Goal: Task Accomplishment & Management: Complete application form

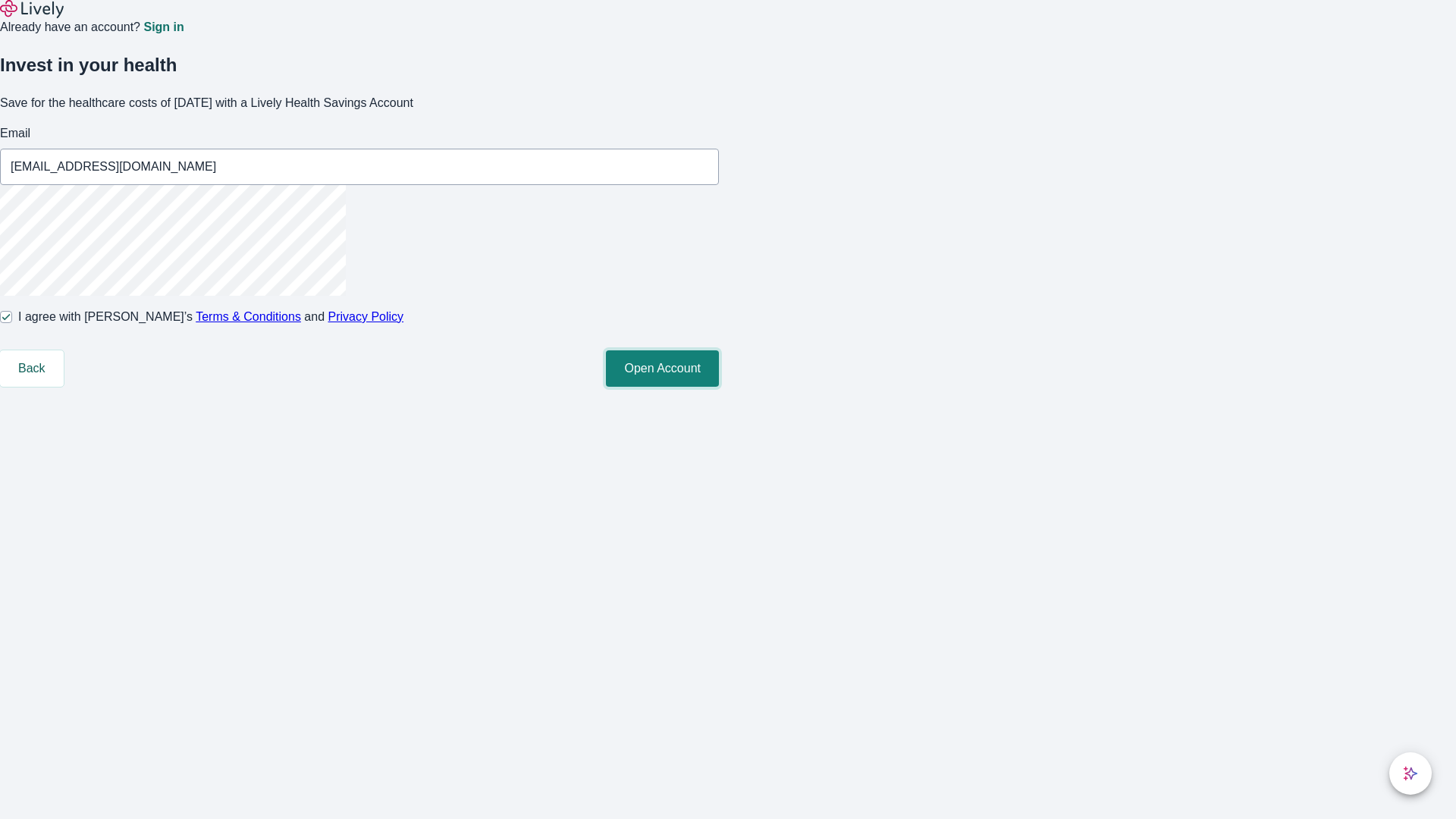
click at [719, 387] on button "Open Account" at bounding box center [662, 368] width 113 height 37
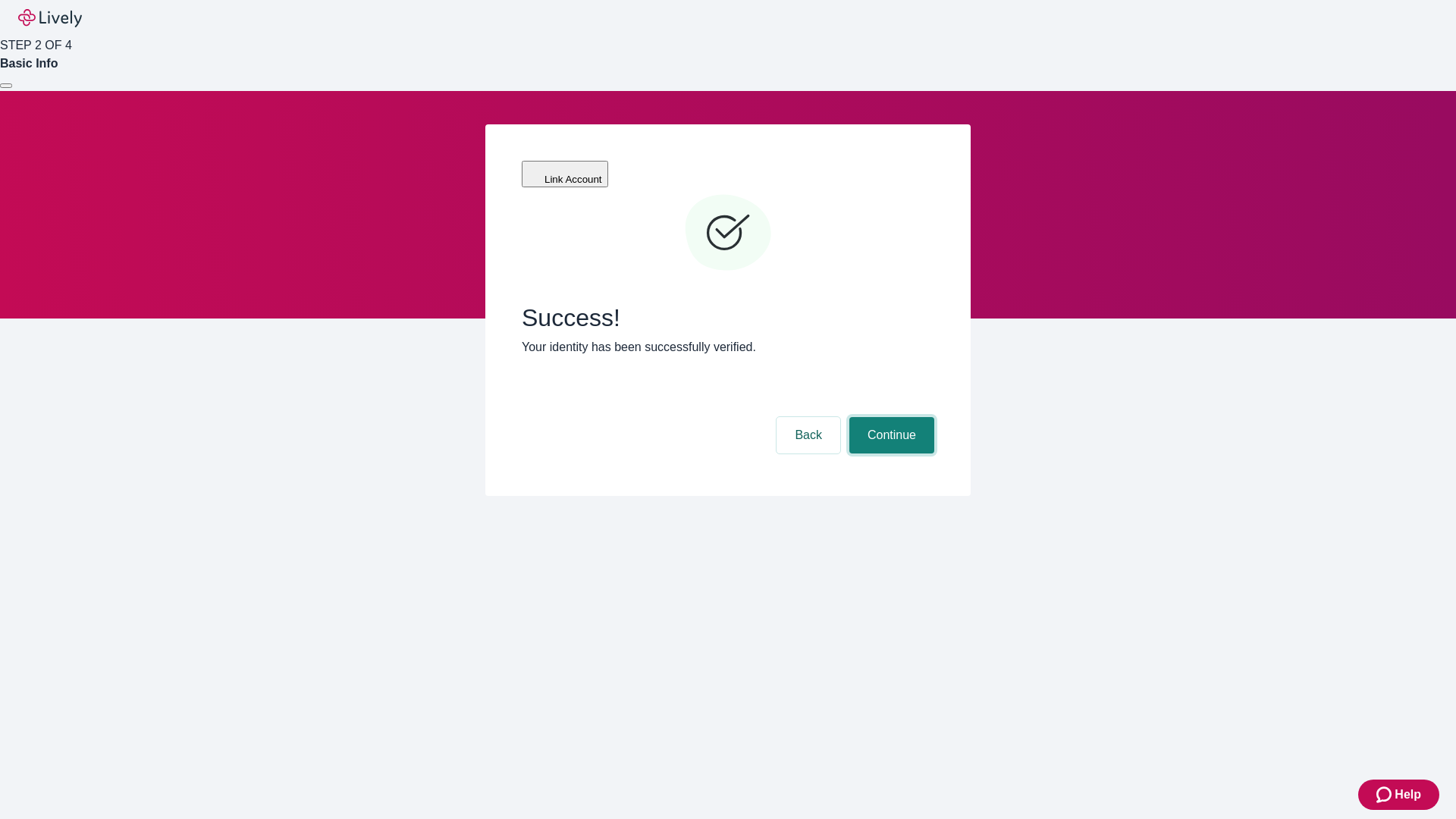
click at [889, 417] on button "Continue" at bounding box center [891, 435] width 85 height 37
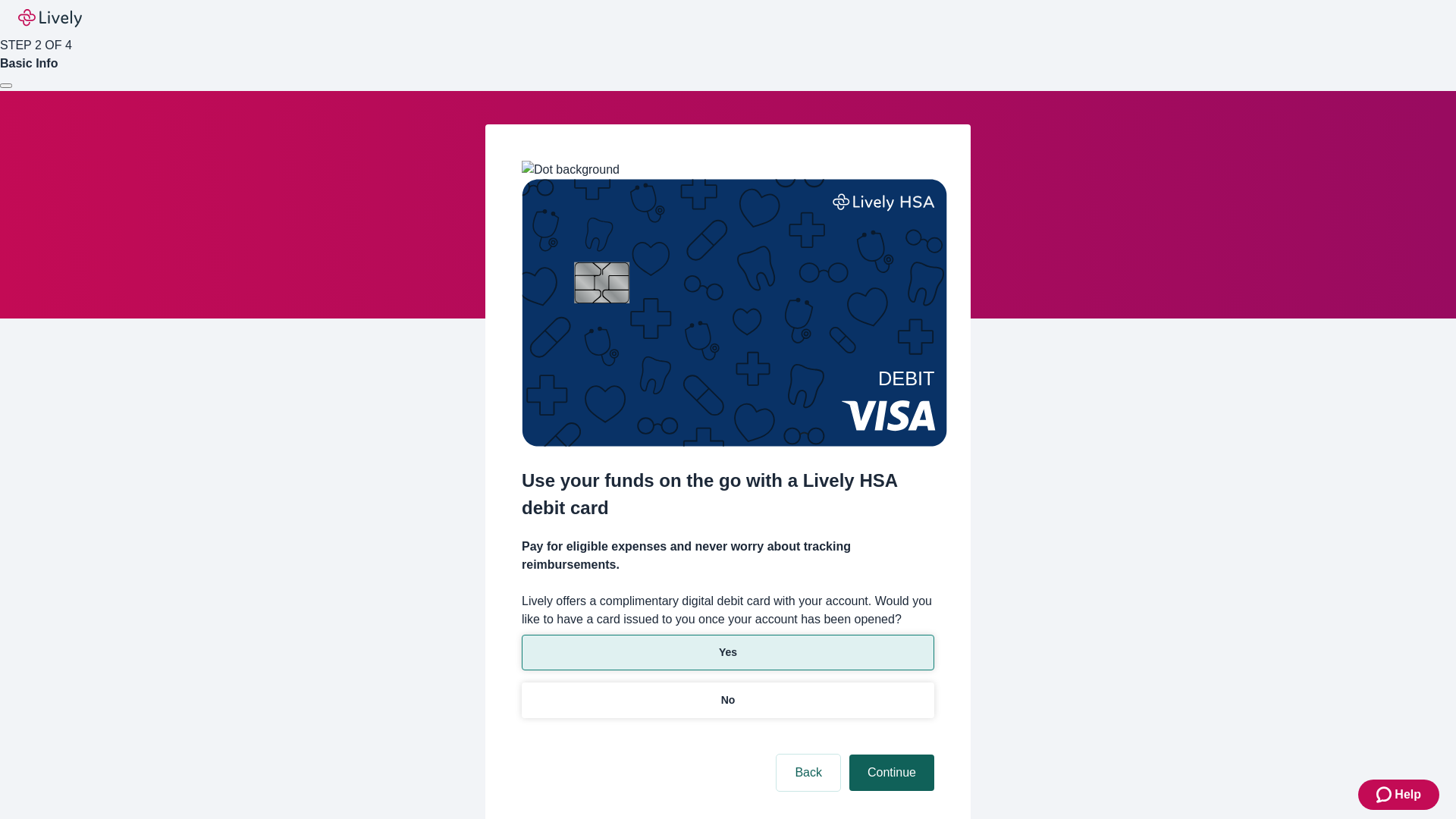
click at [727, 645] on p "Yes" at bounding box center [727, 652] width 18 height 16
click at [889, 755] on button "Continue" at bounding box center [891, 773] width 85 height 37
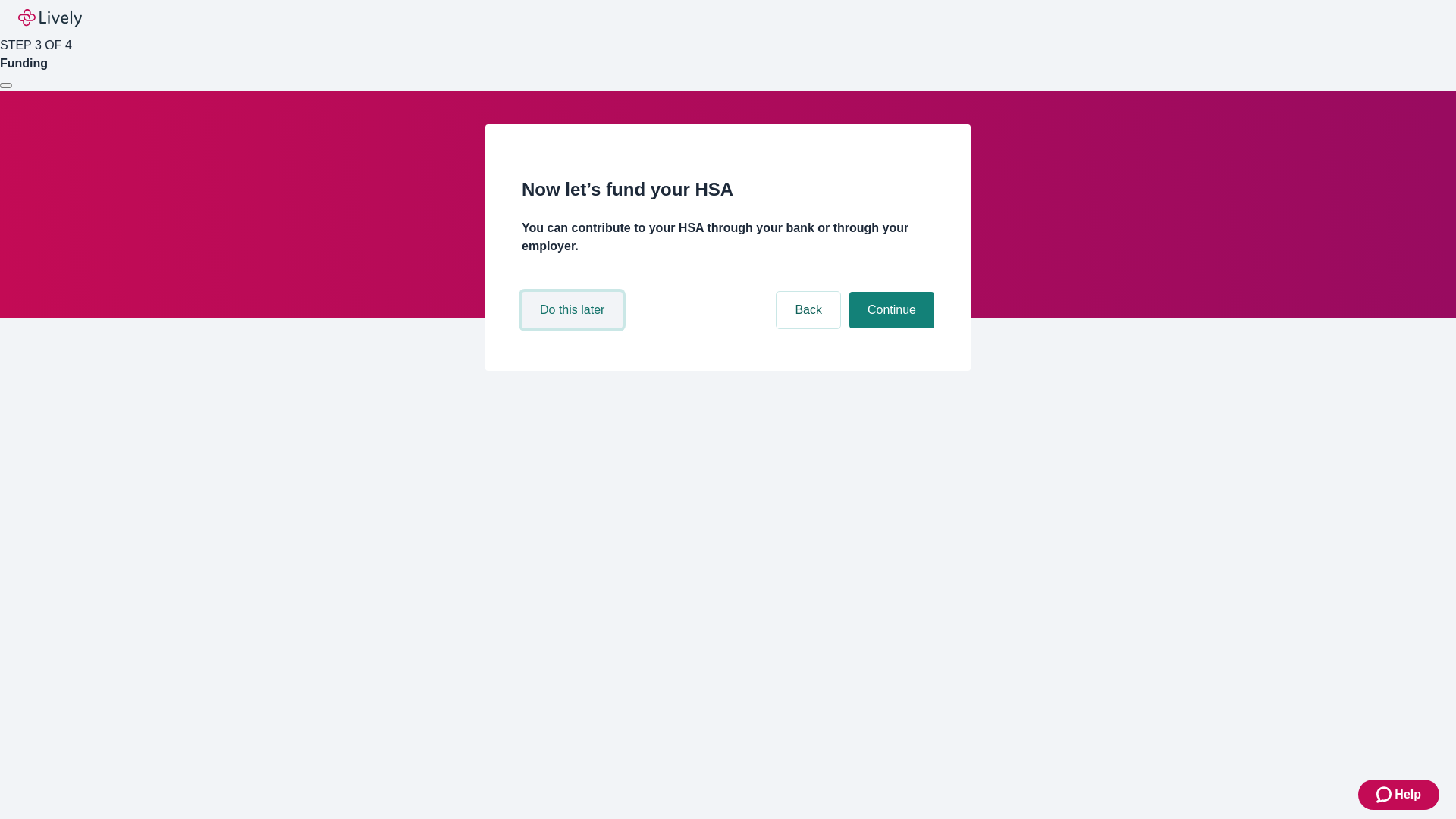
click at [574, 328] on button "Do this later" at bounding box center [572, 310] width 101 height 37
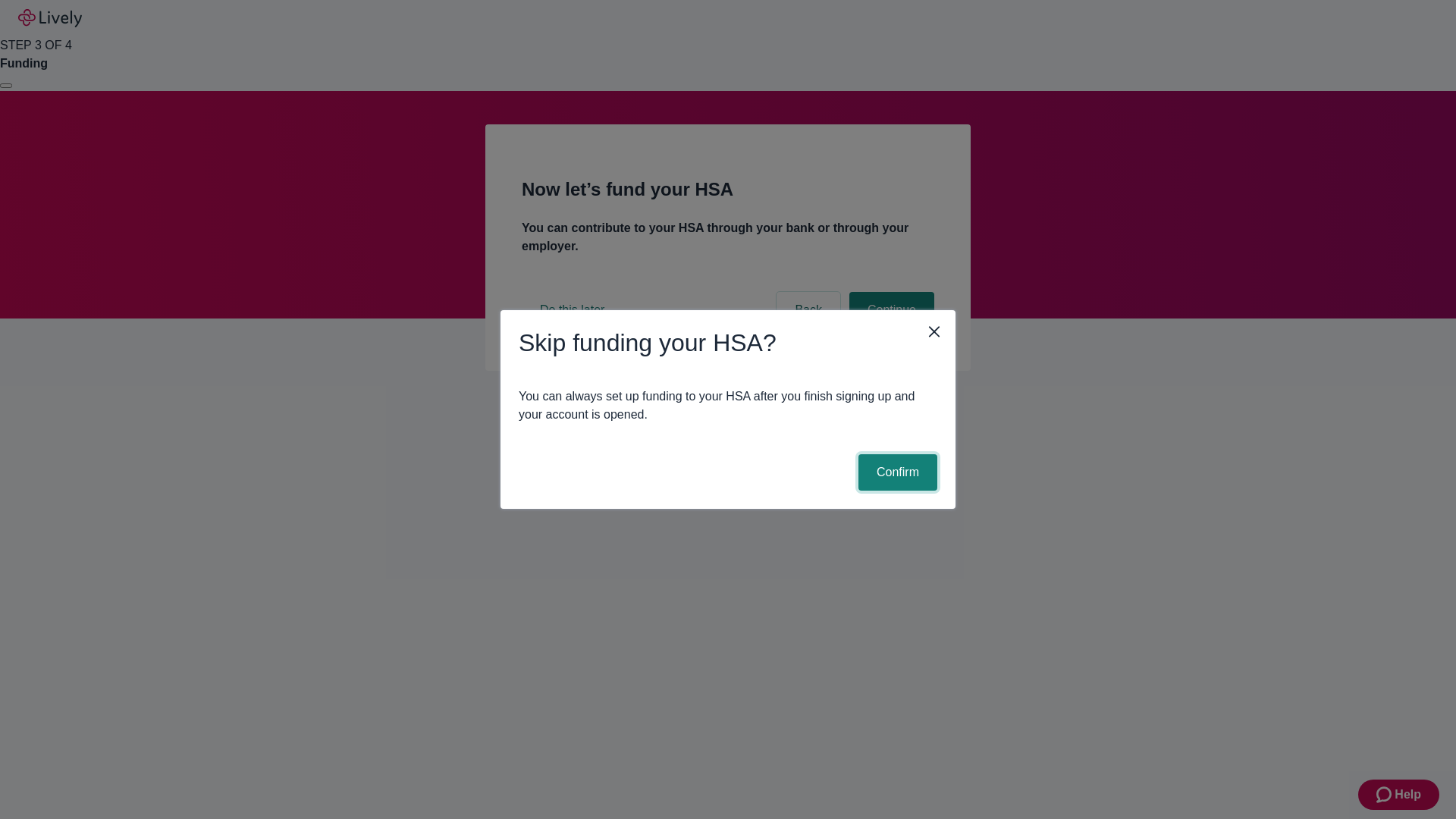
click at [895, 473] on button "Confirm" at bounding box center [898, 473] width 79 height 37
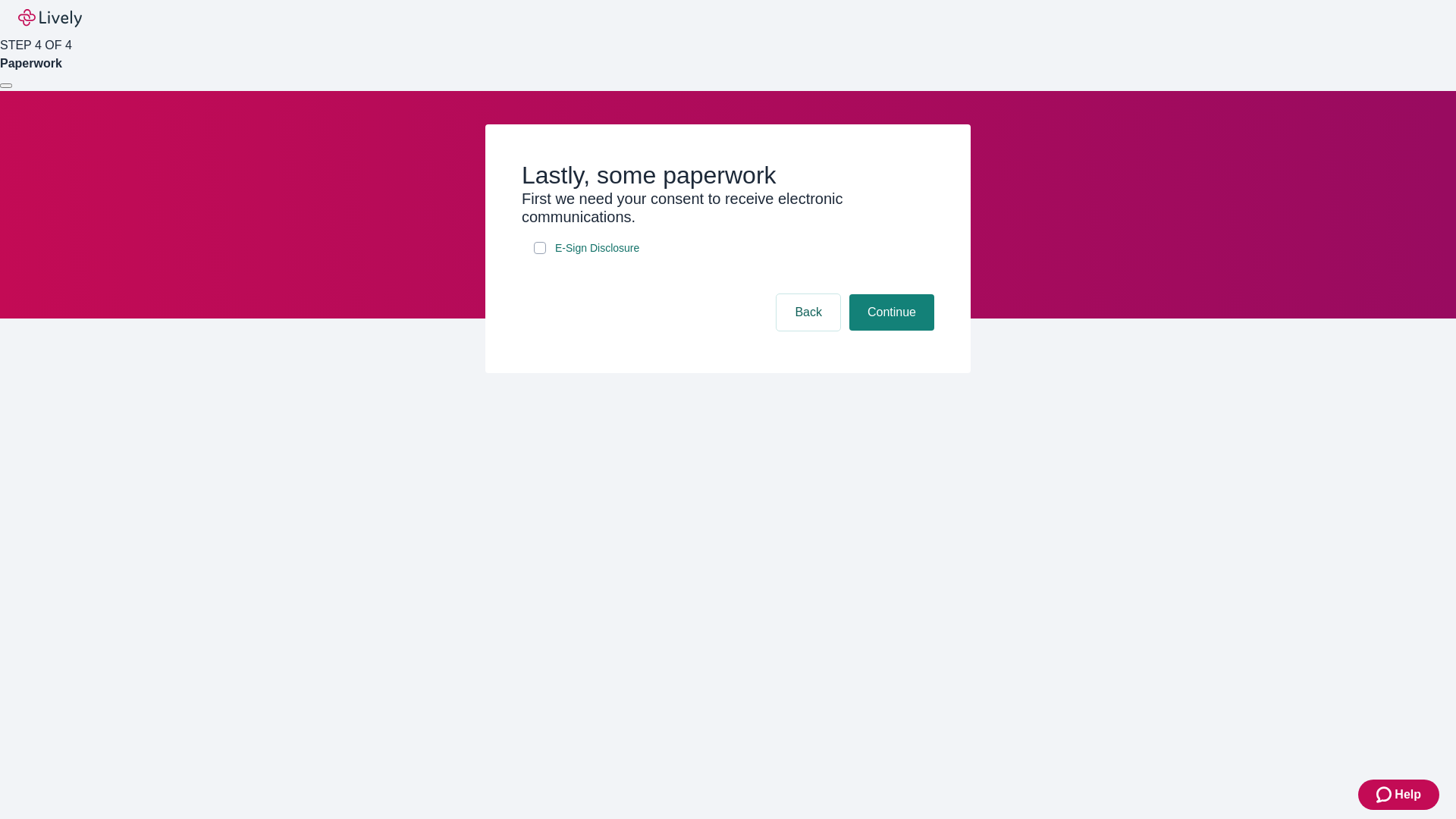
click at [540, 254] on input "E-Sign Disclosure" at bounding box center [540, 248] width 12 height 12
checkbox input "true"
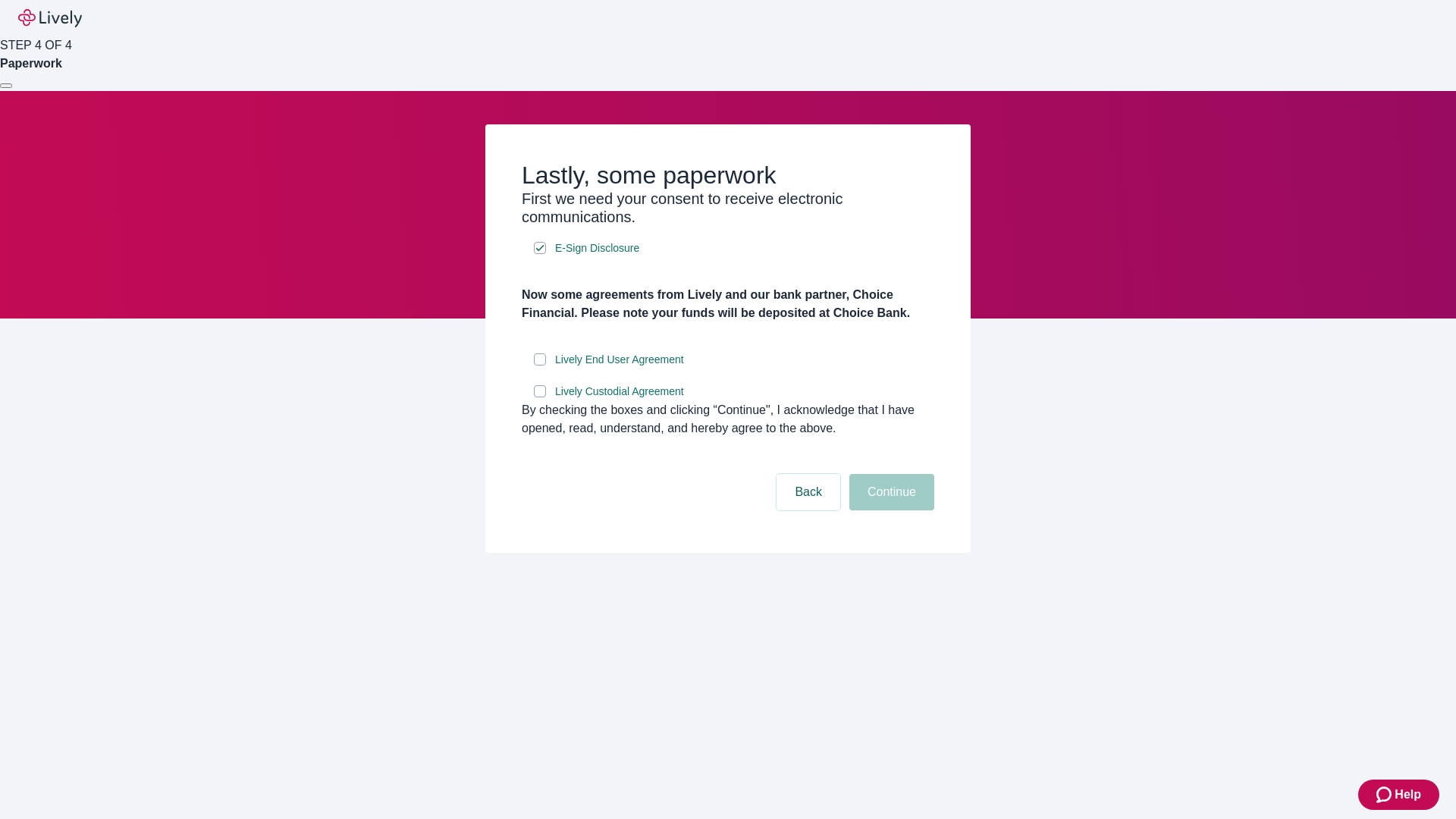
click at [540, 366] on input "Lively End User Agreement" at bounding box center [540, 360] width 12 height 12
checkbox input "true"
click at [540, 398] on input "Lively Custodial Agreement" at bounding box center [540, 392] width 12 height 12
checkbox input "true"
click at [889, 510] on button "Continue" at bounding box center [891, 492] width 85 height 37
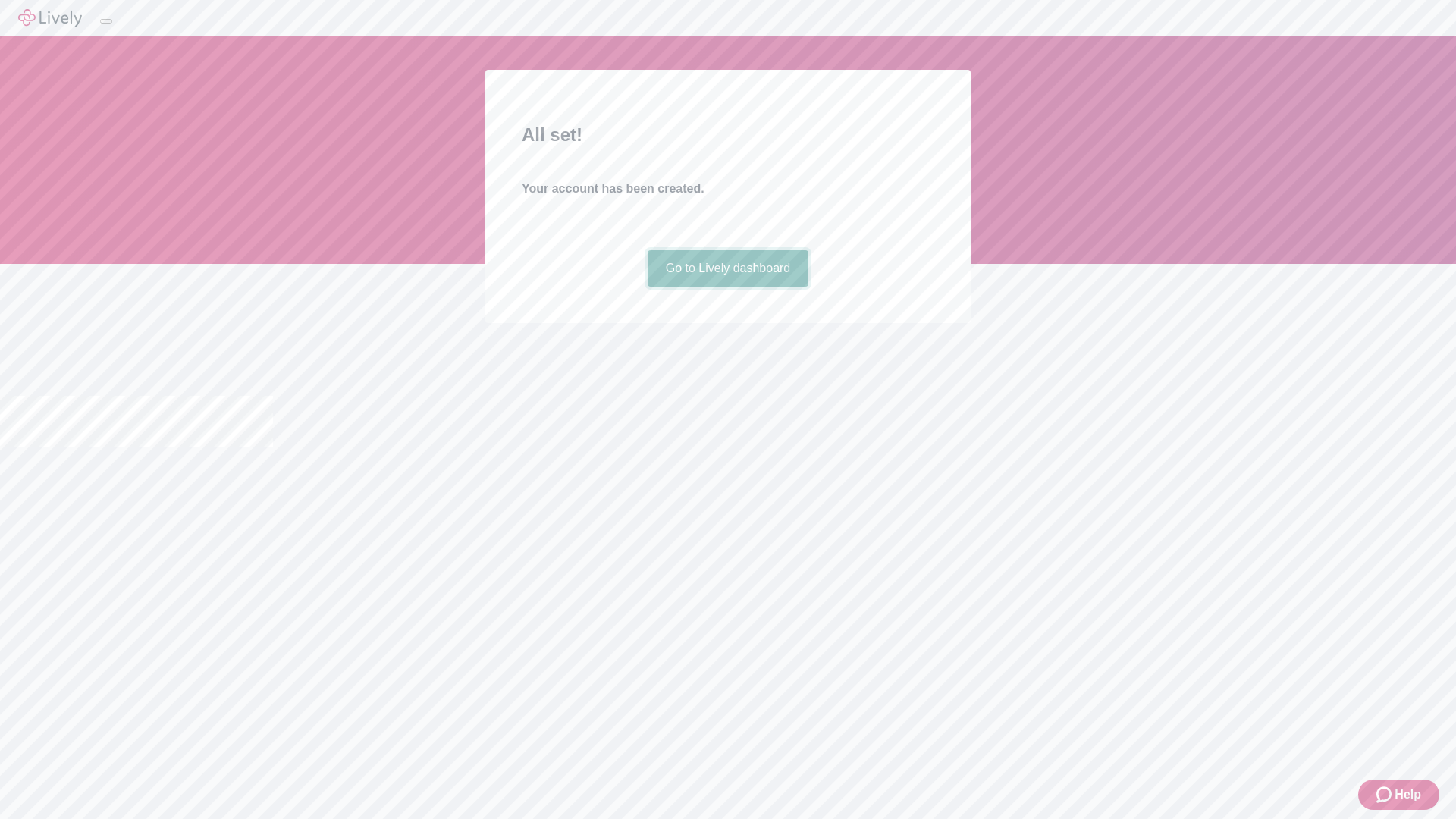
click at [727, 286] on link "Go to Lively dashboard" at bounding box center [728, 268] width 161 height 37
